Goal: Task Accomplishment & Management: Complete application form

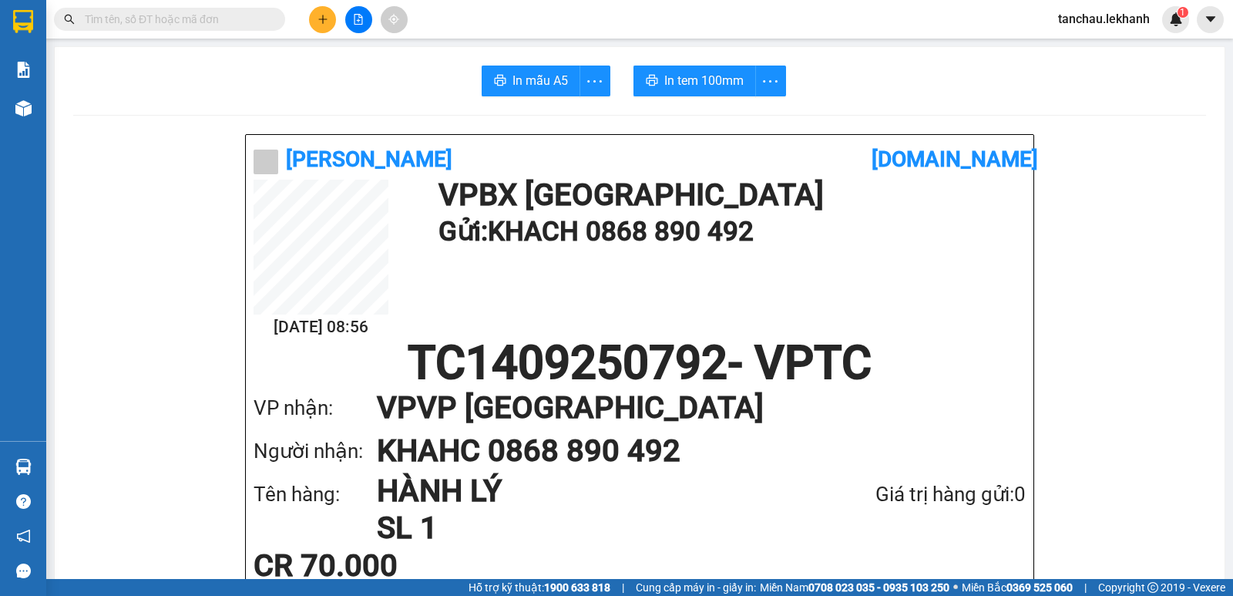
click at [338, 12] on div at bounding box center [359, 19] width 116 height 27
click at [337, 26] on div at bounding box center [359, 19] width 116 height 27
click at [317, 26] on button at bounding box center [322, 19] width 27 height 27
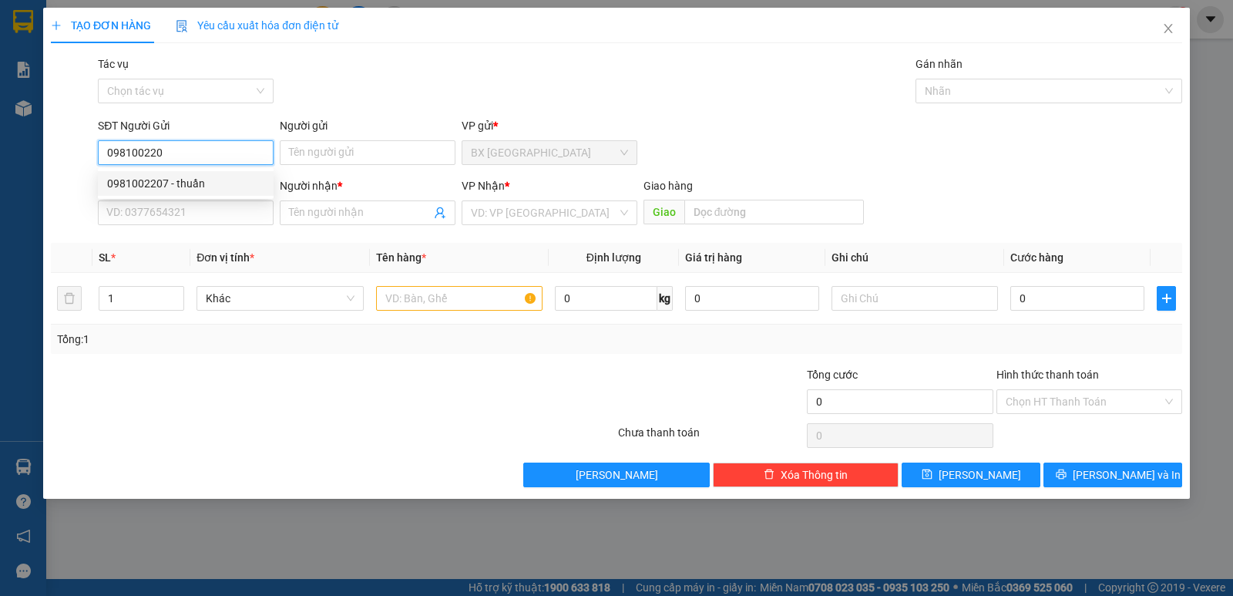
click at [177, 177] on div "0981002207 - thuần" at bounding box center [185, 183] width 157 height 17
type input "0981002207"
type input "thuần"
type input "0976354552"
type input "NHUNG"
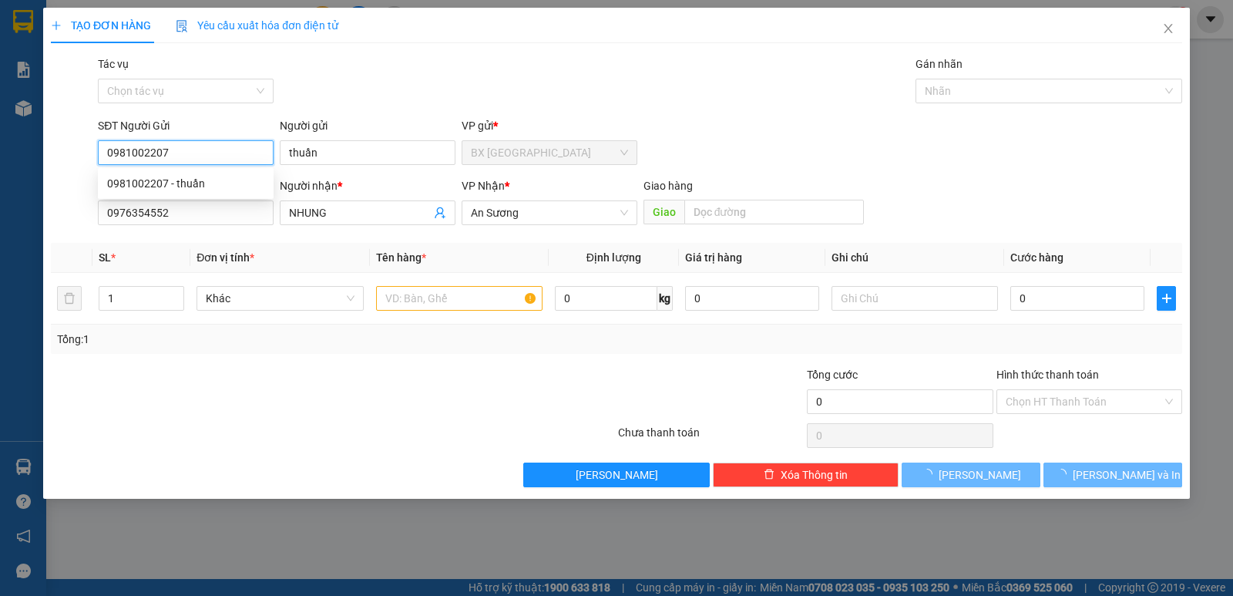
type input "30.000"
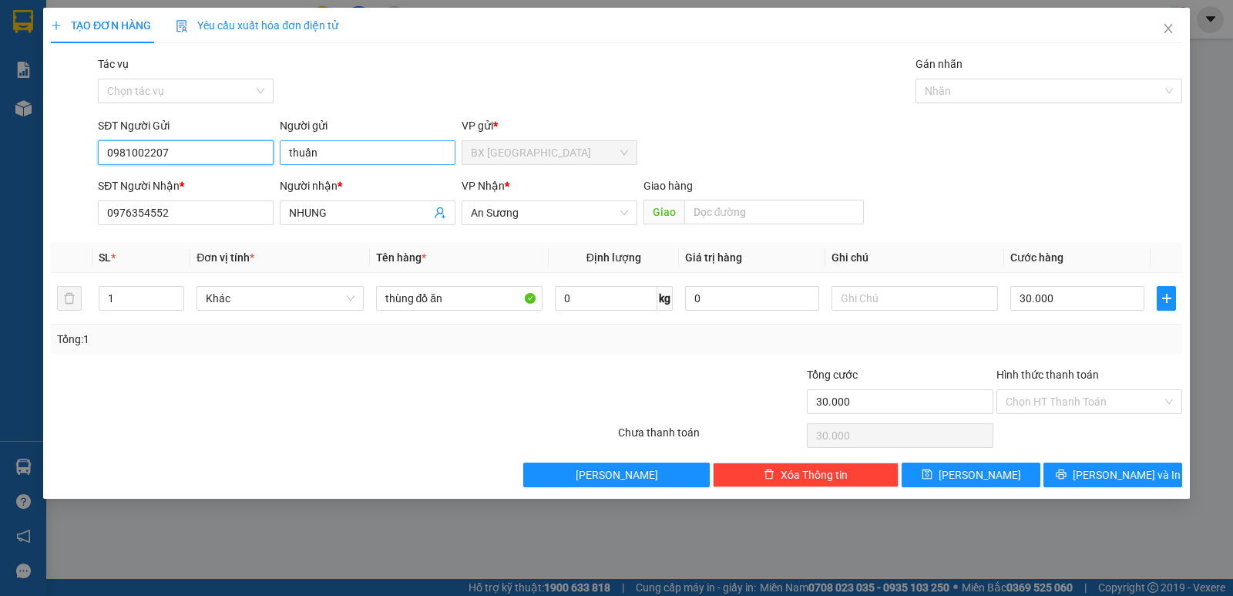
type input "0981002207"
drag, startPoint x: 332, startPoint y: 157, endPoint x: 207, endPoint y: 156, distance: 125.6
click at [207, 156] on div "SĐT Người Gửi 0981002207 Người gửi thuần VP gửi * BX [GEOGRAPHIC_DATA]" at bounding box center [640, 144] width 1091 height 54
type input "t"
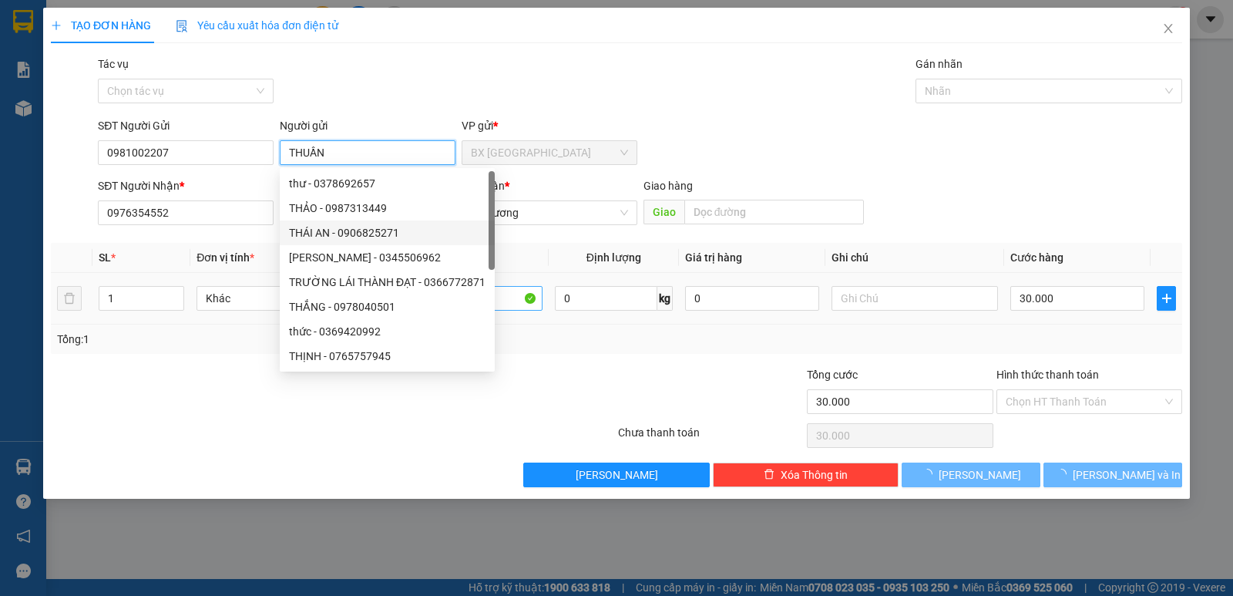
type input "THUẦN"
click at [518, 306] on input "thùng đồ ăn" at bounding box center [459, 298] width 166 height 25
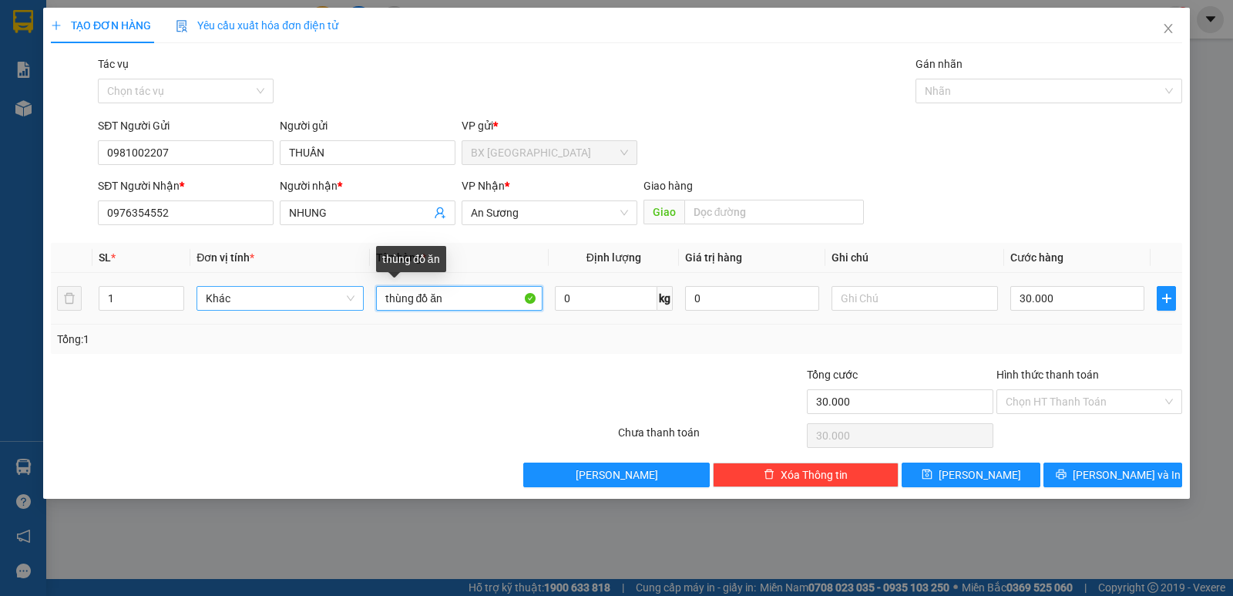
drag, startPoint x: 503, startPoint y: 301, endPoint x: 347, endPoint y: 298, distance: 155.7
click at [347, 298] on tr "1 Khác thùng đồ ăn 0 kg 0 30.000" at bounding box center [617, 299] width 1132 height 52
type input "THÙNG ĐỒ ĂN"
click at [1044, 304] on input "30.000" at bounding box center [1078, 298] width 134 height 25
type input "4"
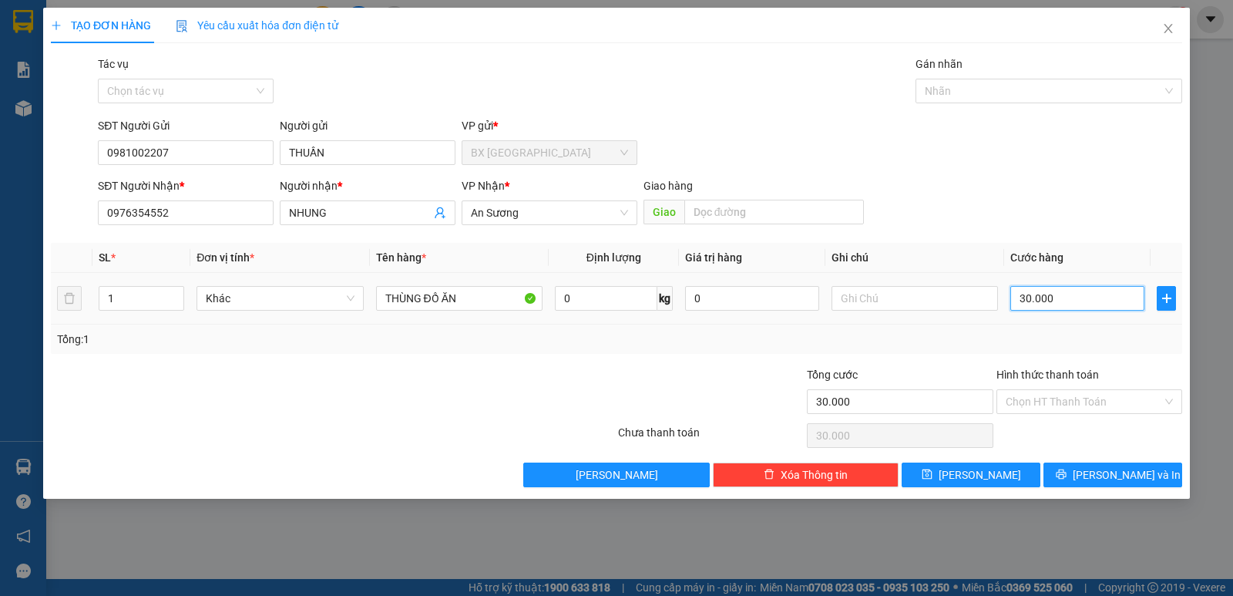
type input "4"
type input "40"
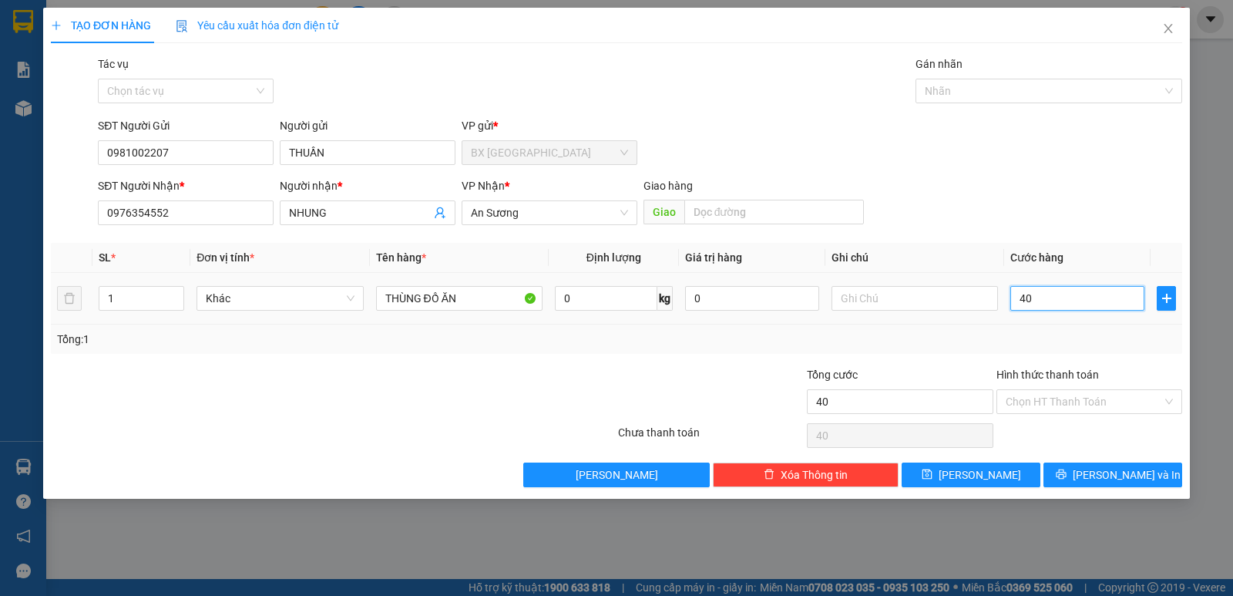
type input "400"
type input "4.000"
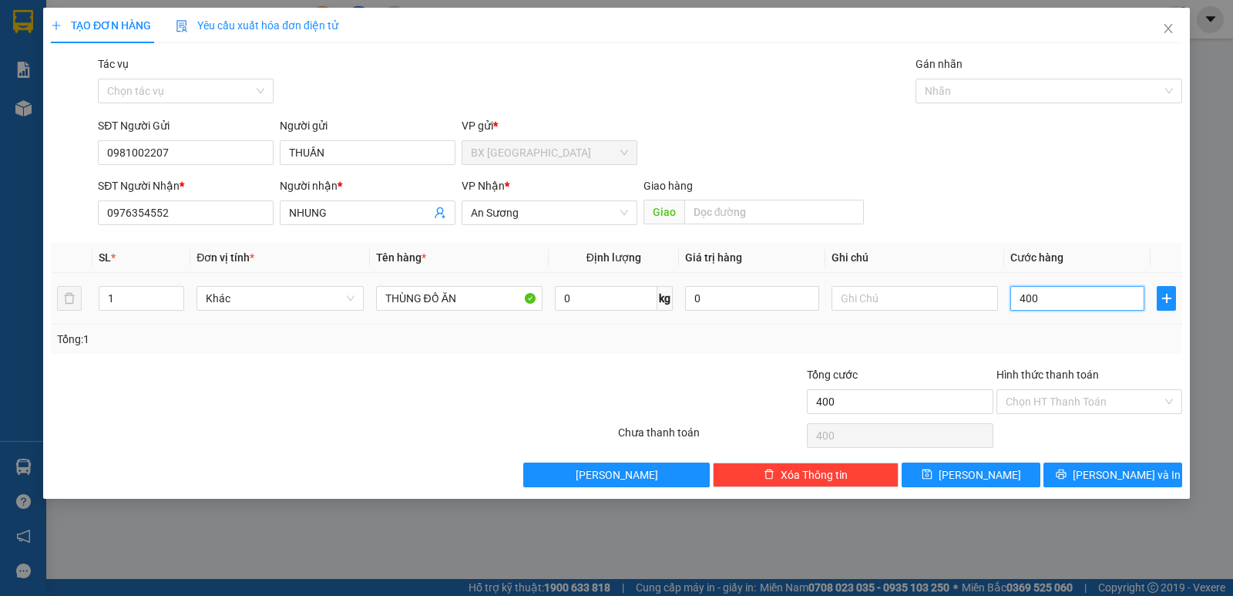
type input "4.000"
type input "40.000"
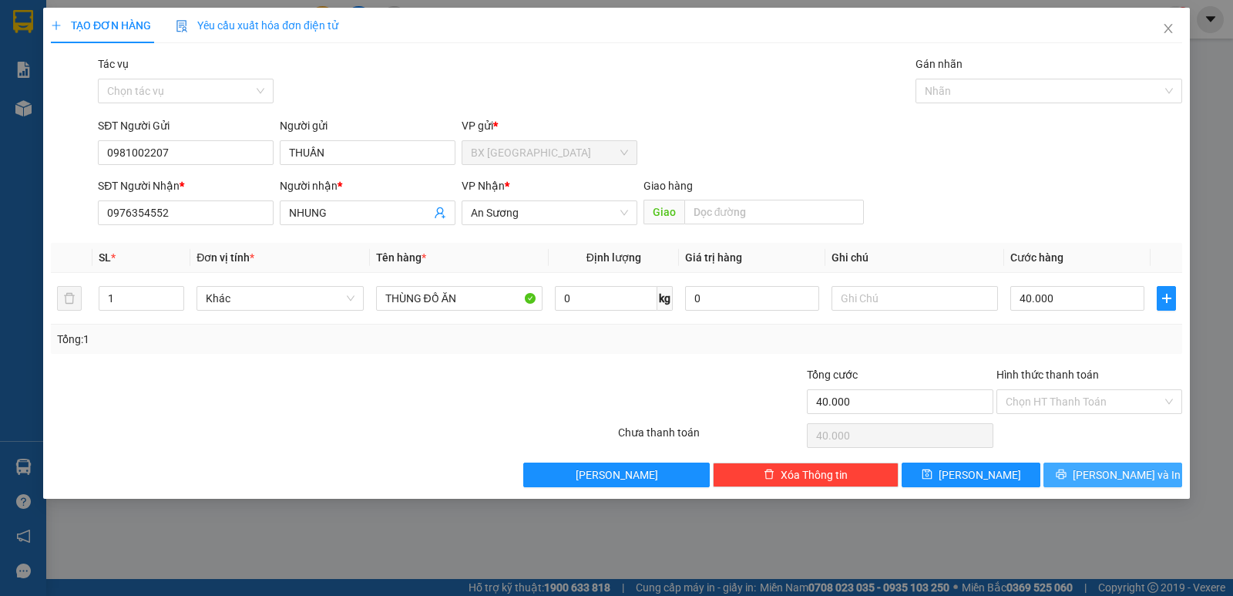
click at [1092, 466] on button "[PERSON_NAME] và In" at bounding box center [1113, 474] width 139 height 25
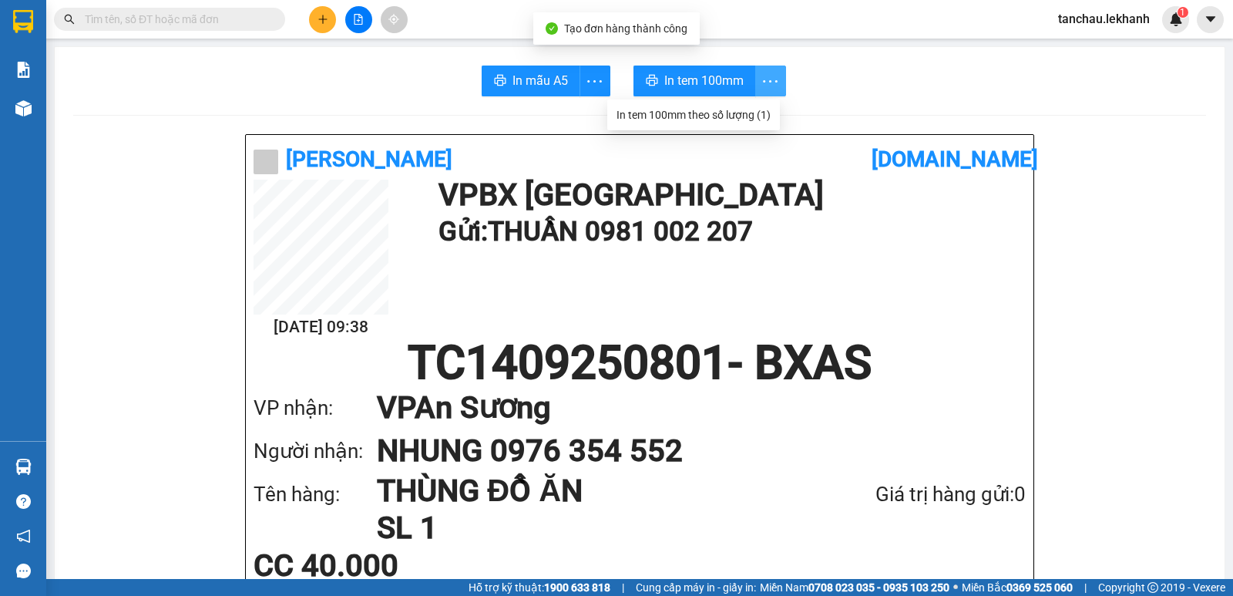
click at [773, 79] on icon "more" at bounding box center [770, 81] width 19 height 19
click at [756, 109] on div "In tem 100mm theo số lượng (1)" at bounding box center [694, 114] width 154 height 17
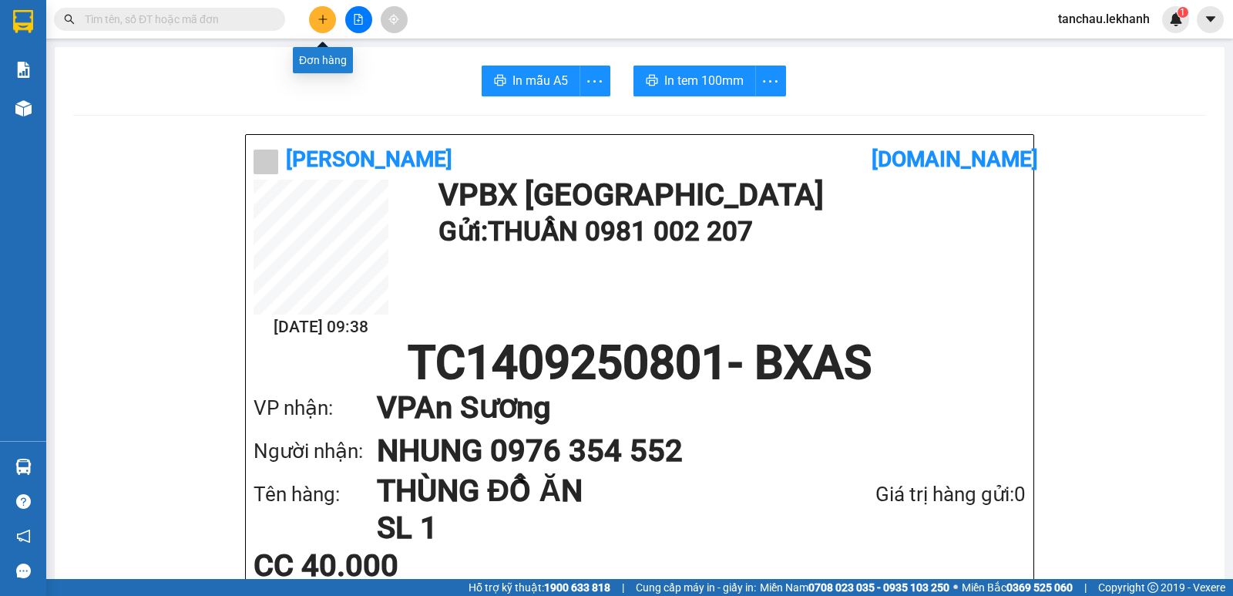
click at [320, 15] on icon "plus" at bounding box center [323, 19] width 11 height 11
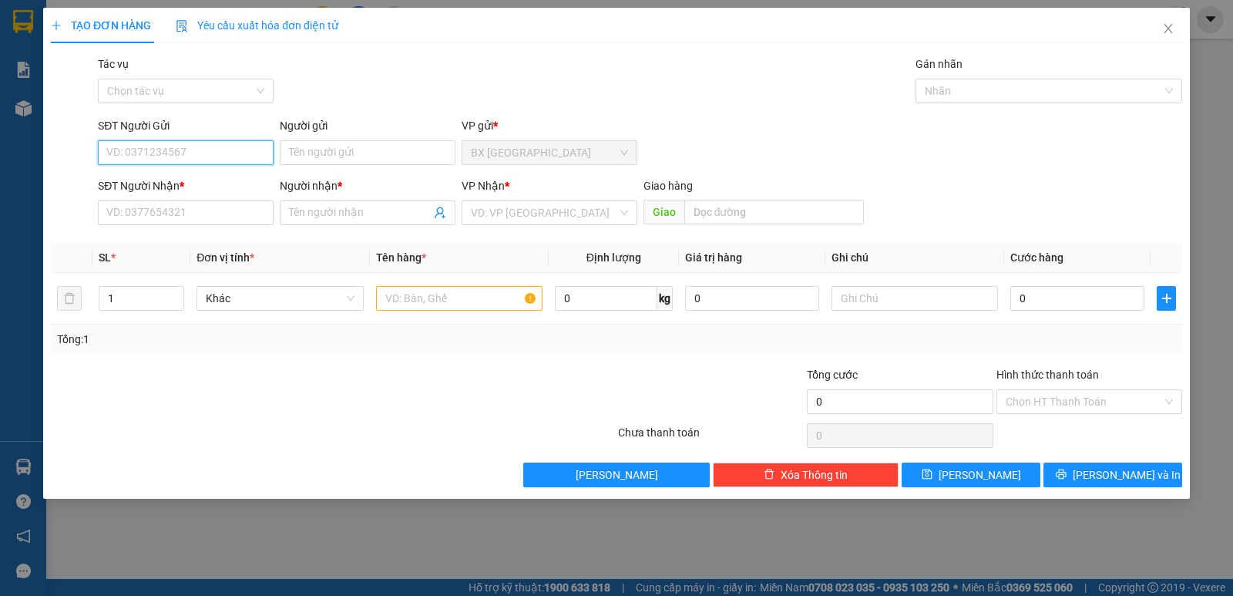
click at [210, 159] on input "SĐT Người Gửi" at bounding box center [186, 152] width 176 height 25
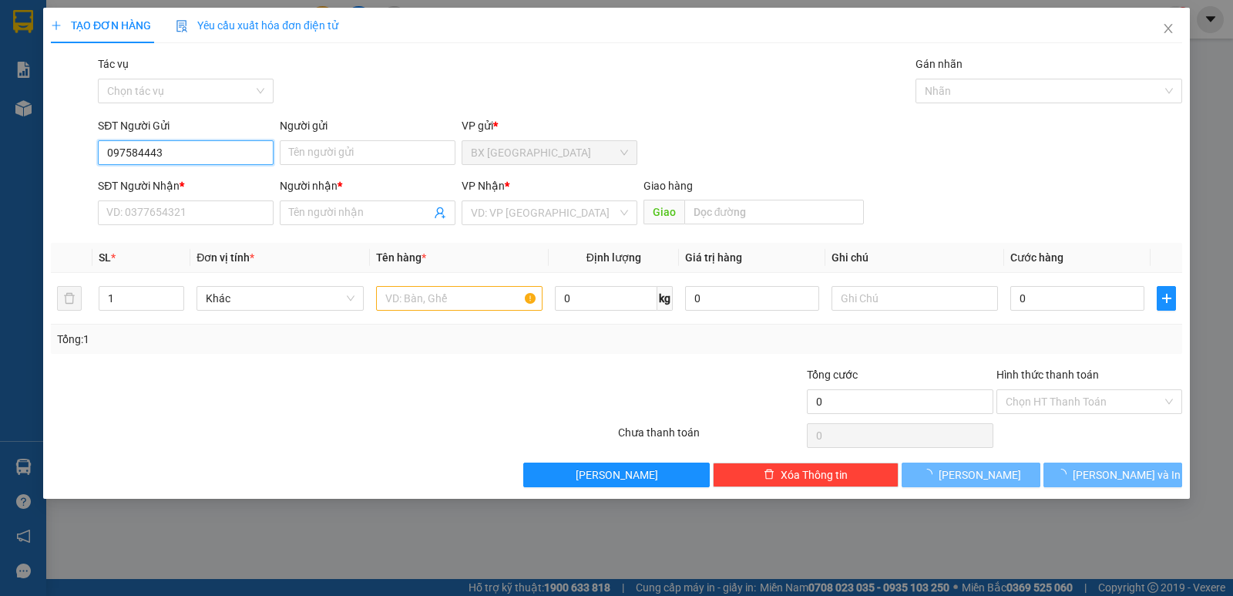
type input "0975844439"
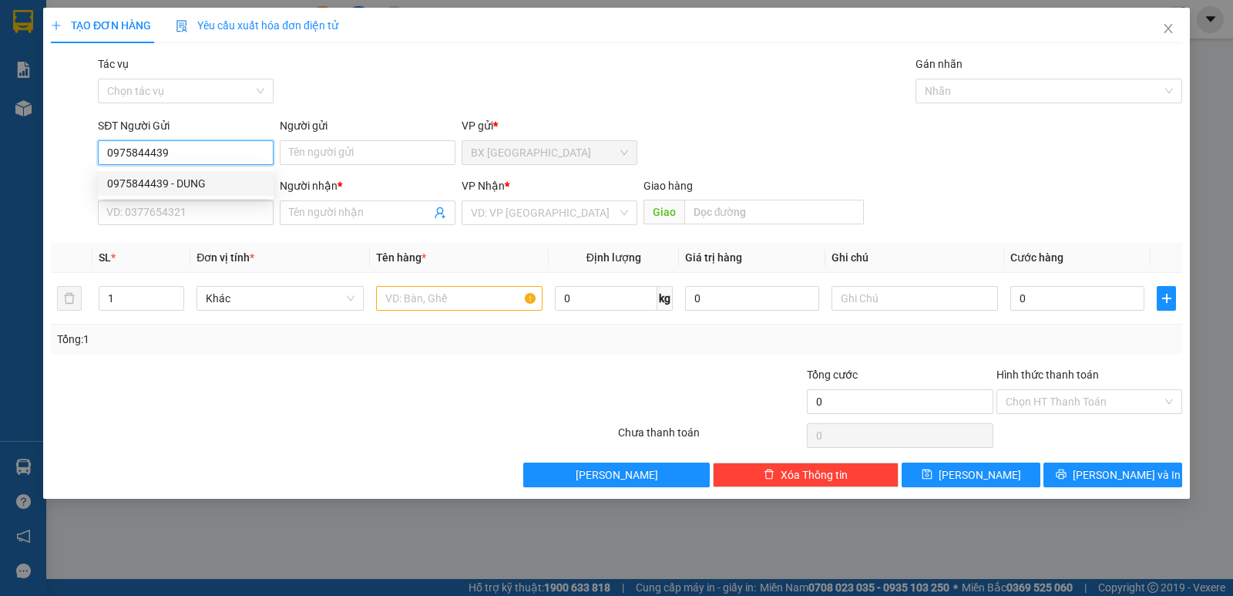
click at [170, 185] on div "0975844439 - DUNG" at bounding box center [185, 183] width 157 height 17
type input "DUNG"
type input "0964819157"
type input "NGHIÊM"
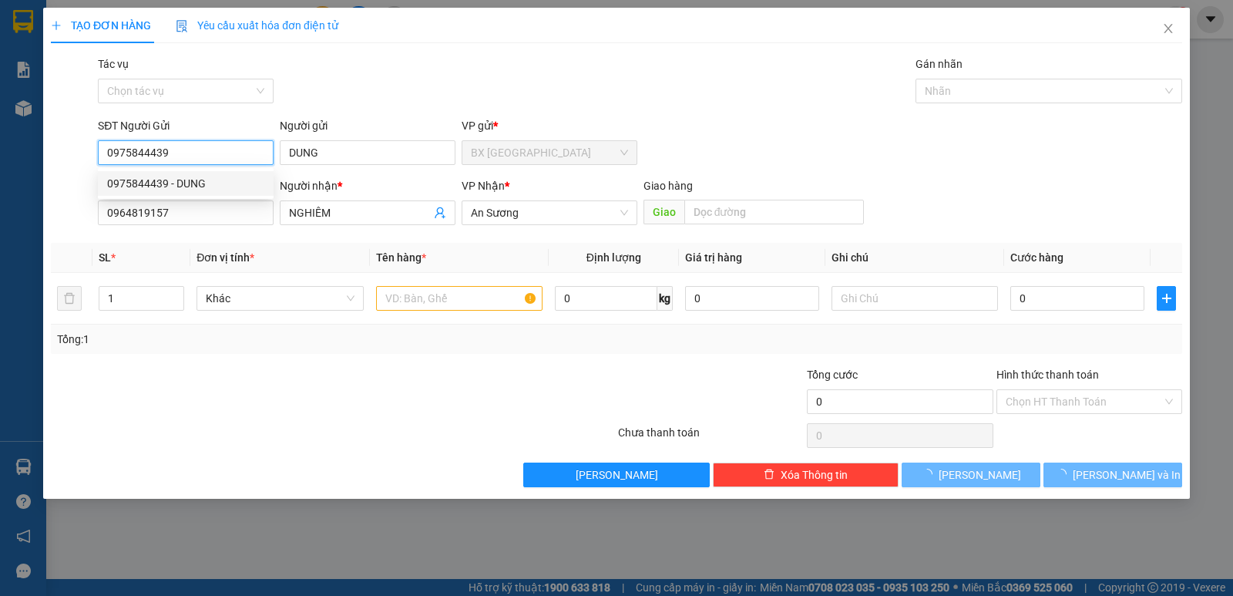
type input "30.000"
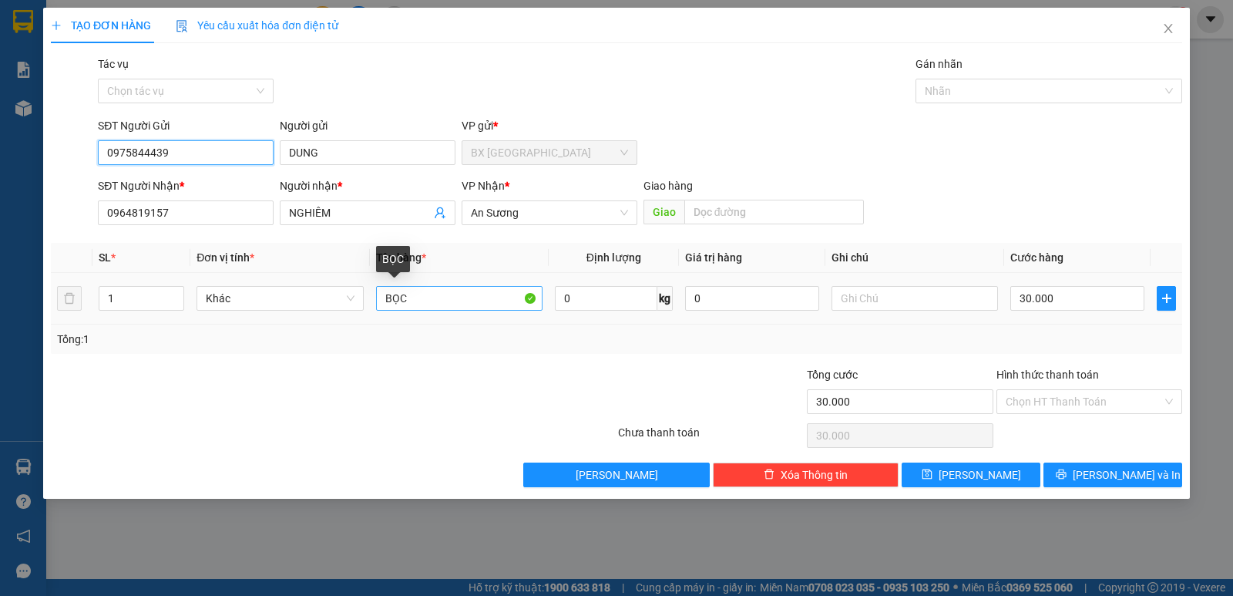
type input "0975844439"
click at [430, 297] on input "BỌC" at bounding box center [459, 298] width 166 height 25
type input "BAO GẠO"
click at [1052, 306] on input "30.000" at bounding box center [1078, 298] width 134 height 25
type input "5"
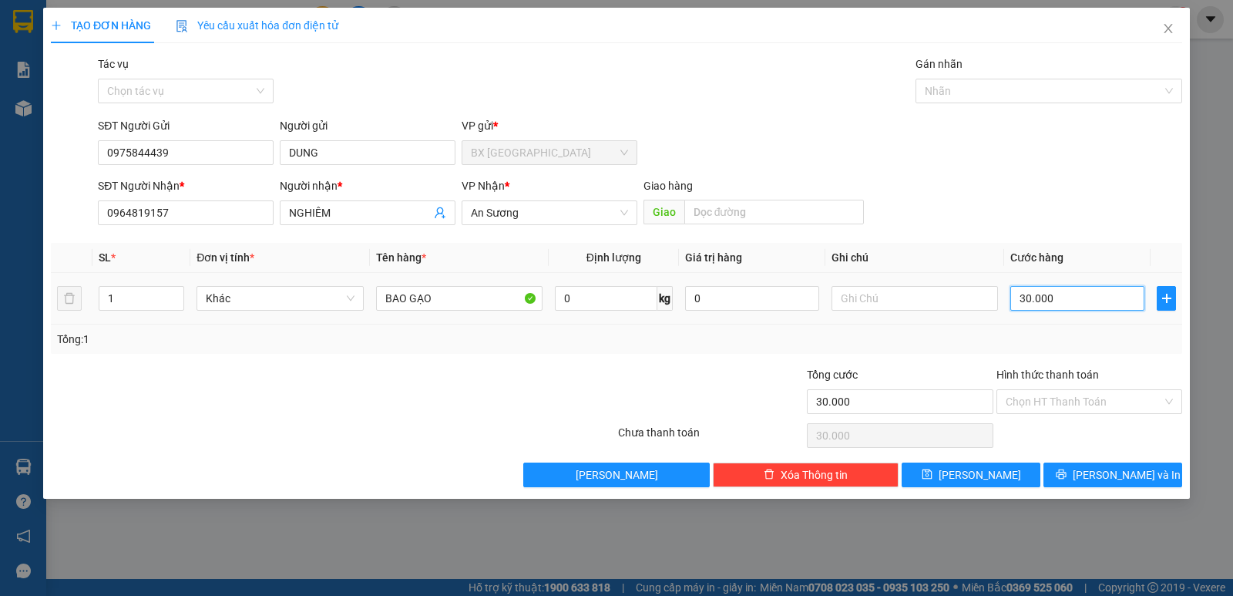
type input "5"
type input "50"
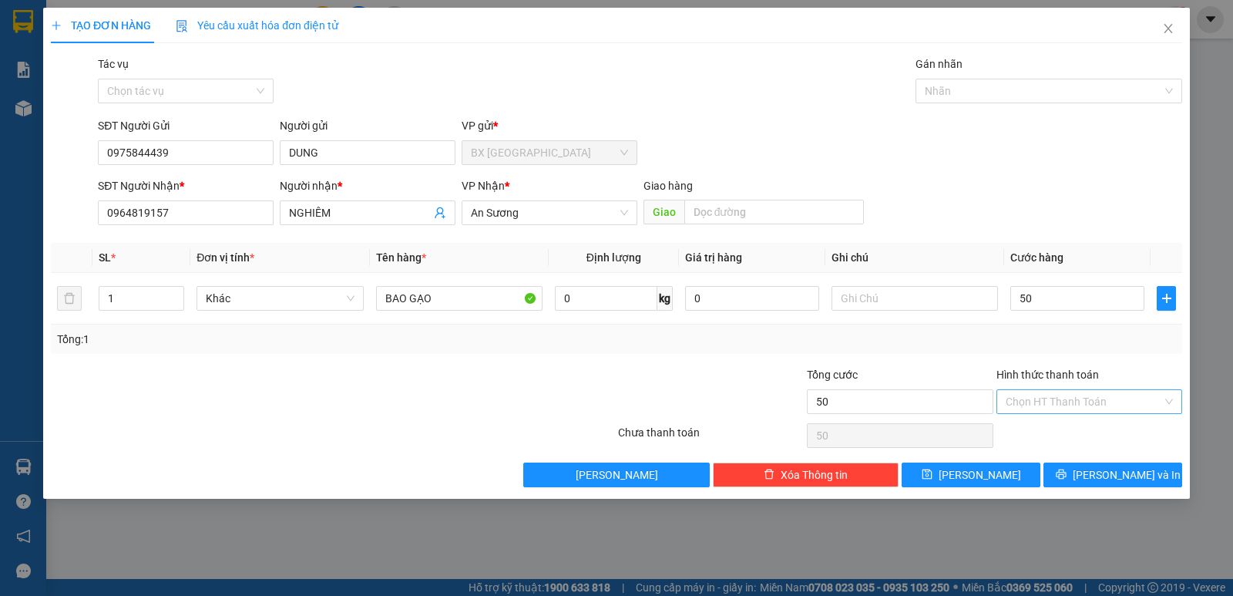
type input "50.000"
click at [1106, 407] on input "Hình thức thanh toán" at bounding box center [1084, 401] width 156 height 23
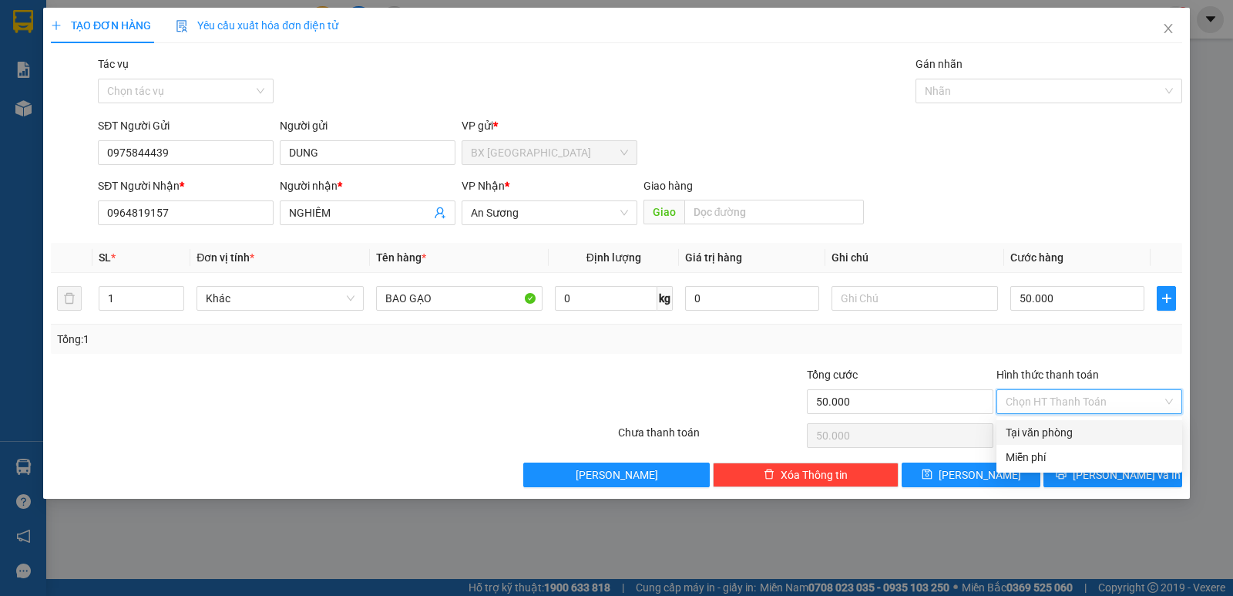
click at [1075, 426] on div "Tại văn phòng" at bounding box center [1089, 432] width 167 height 17
type input "0"
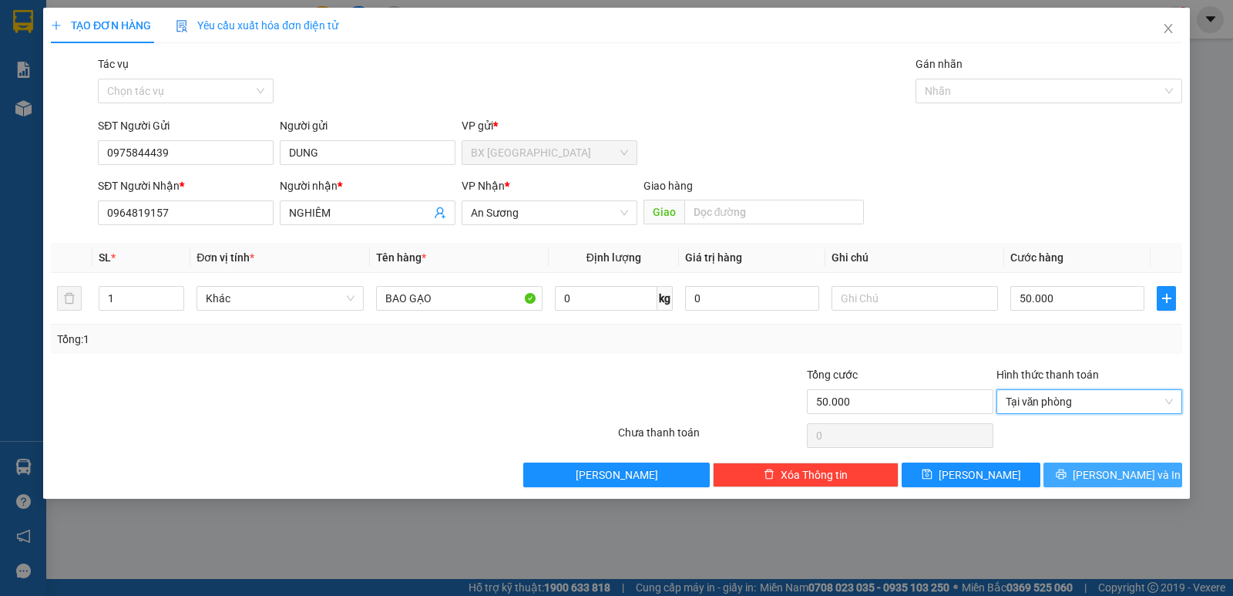
click at [1076, 468] on button "[PERSON_NAME] và In" at bounding box center [1113, 474] width 139 height 25
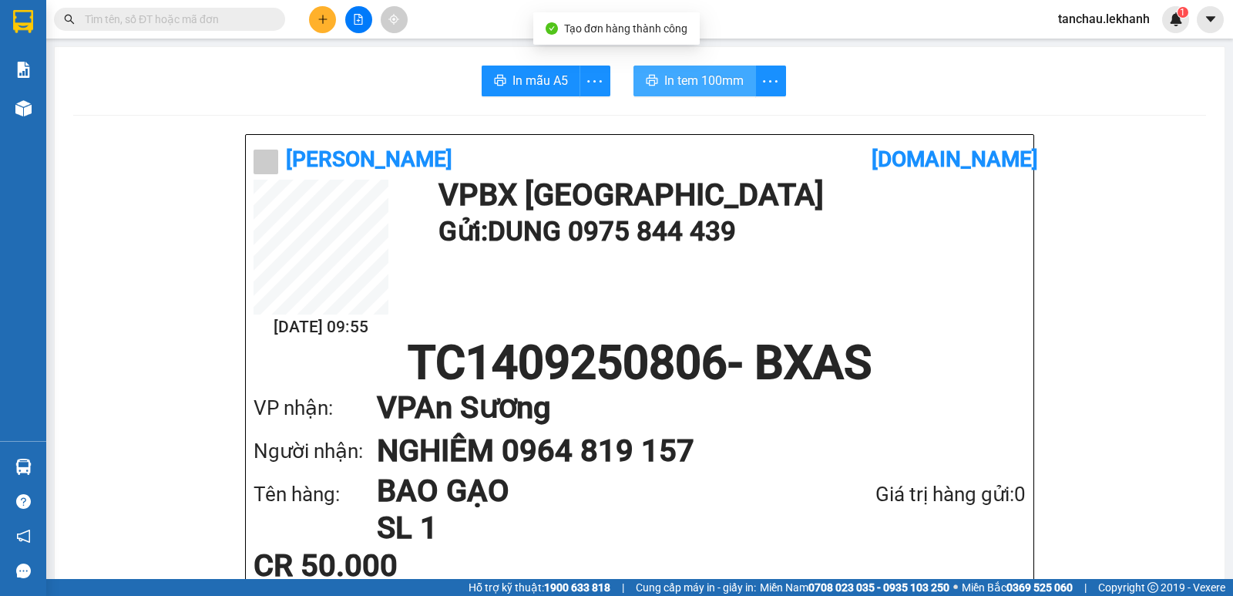
click at [703, 74] on span "In tem 100mm" at bounding box center [703, 80] width 79 height 19
